Goal: Task Accomplishment & Management: Use online tool/utility

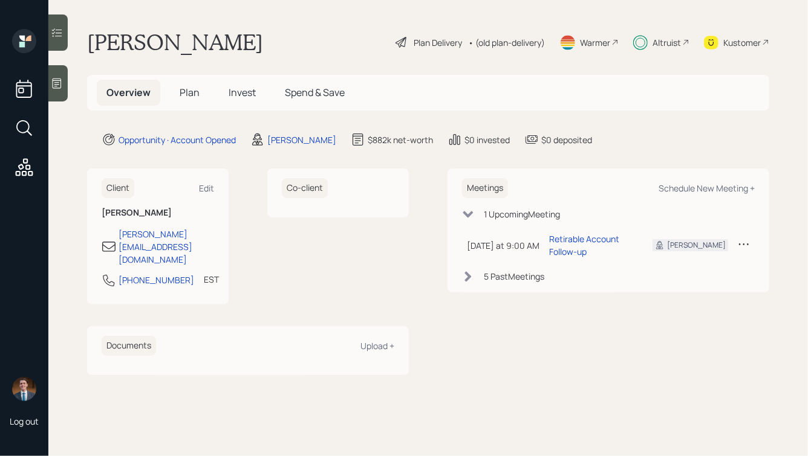
click at [236, 92] on span "Invest" at bounding box center [242, 92] width 27 height 13
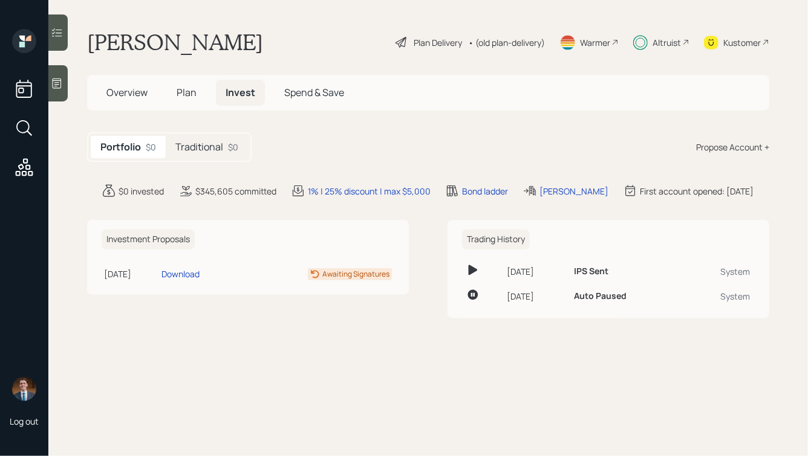
click at [220, 147] on h5 "Traditional" at bounding box center [199, 146] width 48 height 11
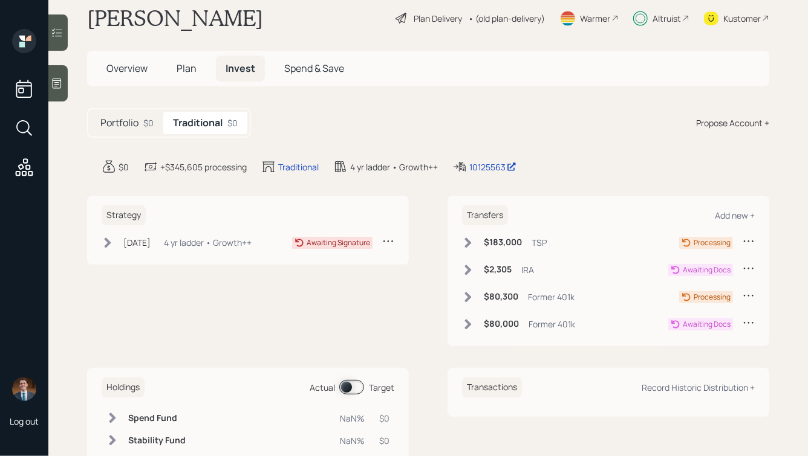
scroll to position [26, 0]
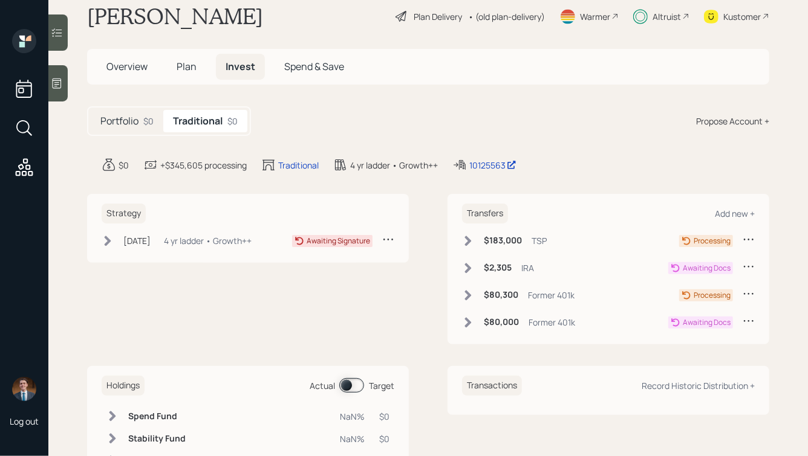
click at [190, 66] on span "Plan" at bounding box center [187, 66] width 20 height 13
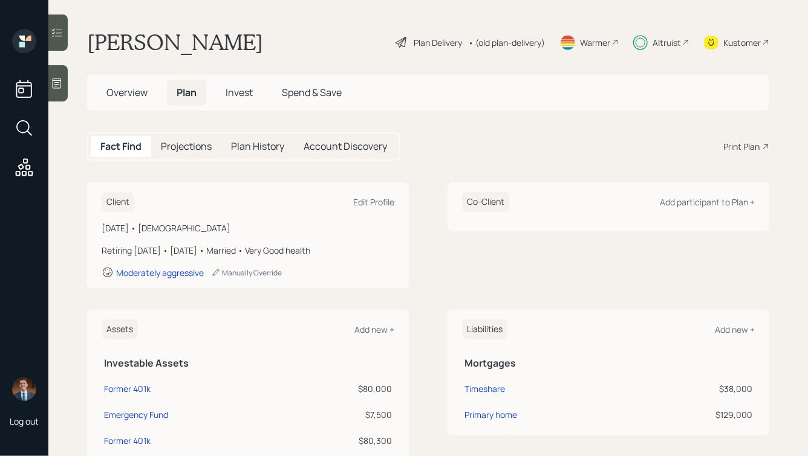
click at [339, 145] on h5 "Account Discovery" at bounding box center [344, 146] width 83 height 11
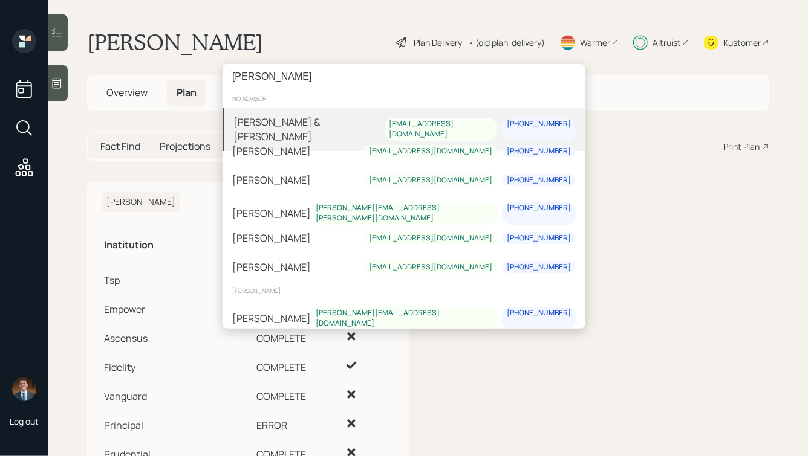
type input "[PERSON_NAME]"
click at [319, 112] on div "Donald & Ms Graeca graeca22@gmail.com 814-323-5950" at bounding box center [403, 130] width 363 height 44
